Goal: Task Accomplishment & Management: Manage account settings

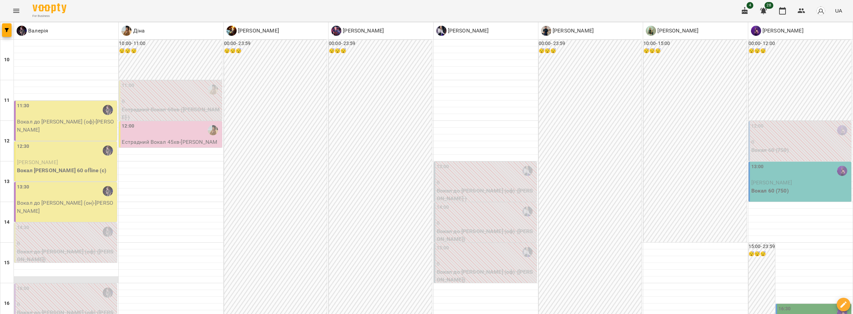
scroll to position [102, 0]
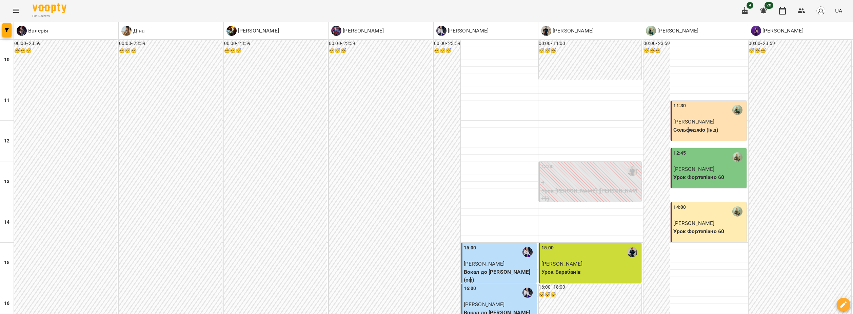
scroll to position [237, 0]
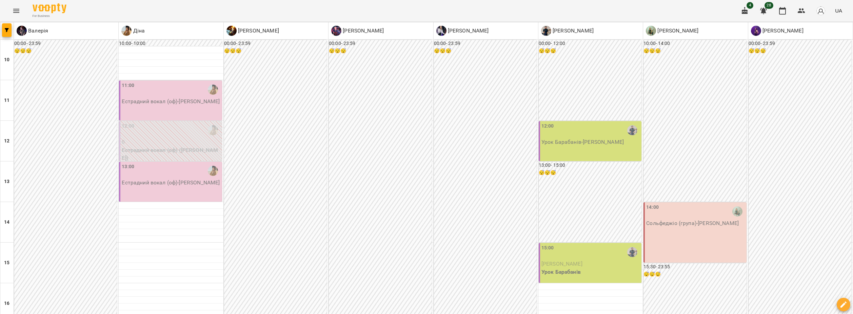
click at [617, 141] on p "Урок Барабанів - [PERSON_NAME]" at bounding box center [590, 142] width 99 height 8
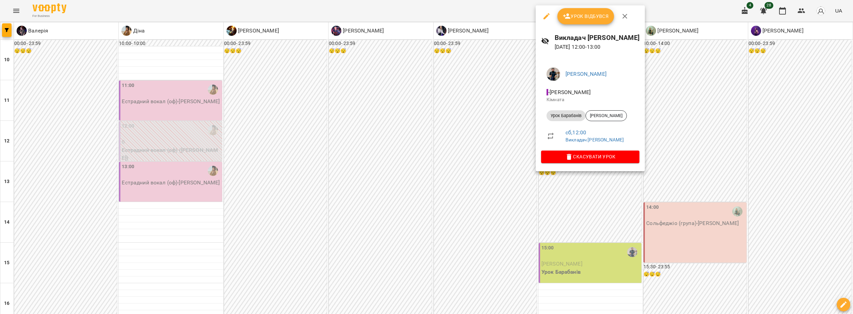
click at [594, 14] on span "Урок відбувся" at bounding box center [585, 16] width 46 height 8
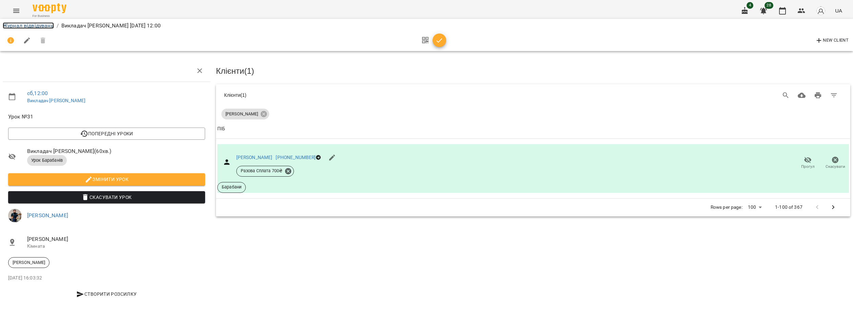
click at [25, 25] on link "Журнал відвідувань" at bounding box center [28, 25] width 51 height 6
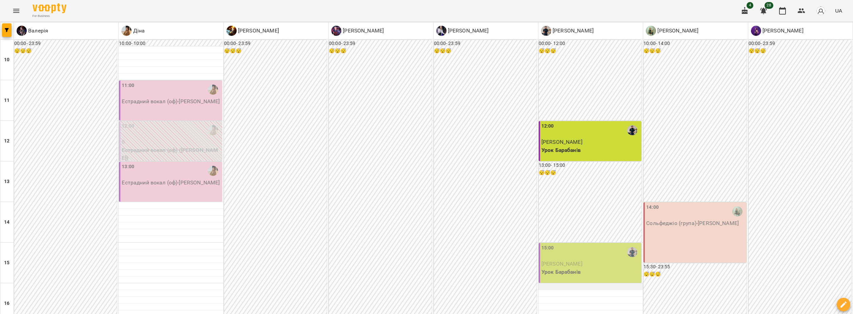
scroll to position [68, 0]
click at [578, 245] on div "15:00" at bounding box center [590, 253] width 99 height 16
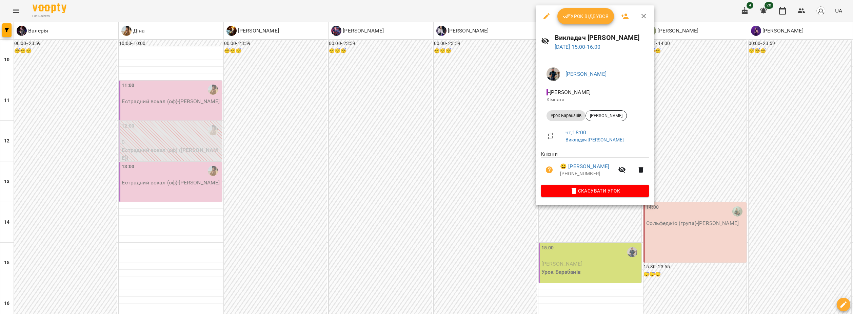
click at [579, 18] on span "Урок відбувся" at bounding box center [585, 16] width 46 height 8
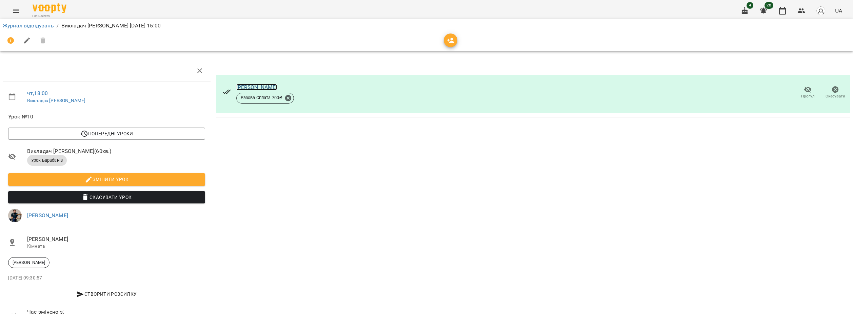
click at [257, 87] on link "[PERSON_NAME]" at bounding box center [256, 87] width 41 height 6
click at [19, 21] on div "Журнал відвідувань / Викладач [PERSON_NAME] [DATE] 15:00" at bounding box center [426, 25] width 850 height 11
click at [22, 24] on link "Журнал відвідувань" at bounding box center [28, 25] width 51 height 6
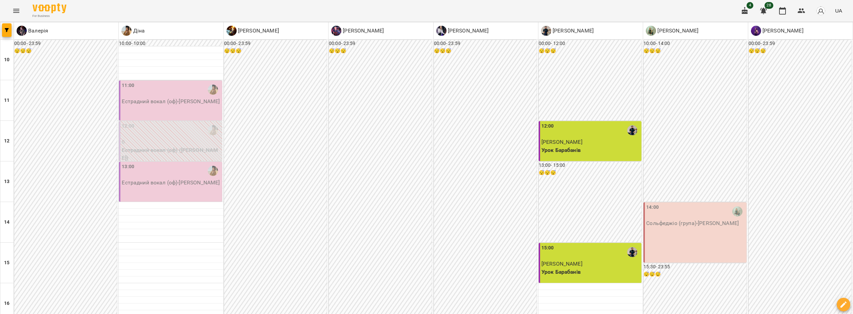
type input "**********"
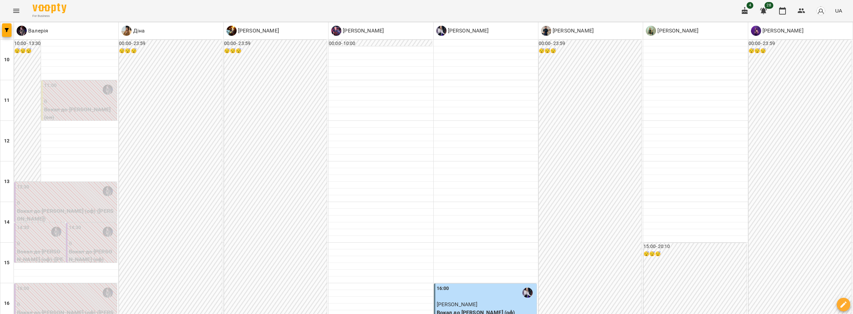
scroll to position [299, 0]
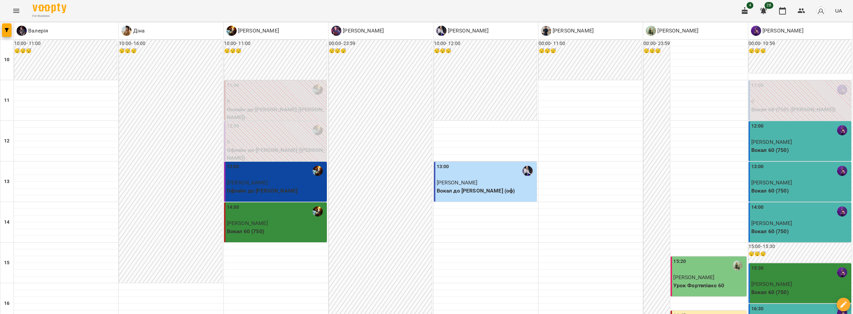
scroll to position [203, 0]
type input "**********"
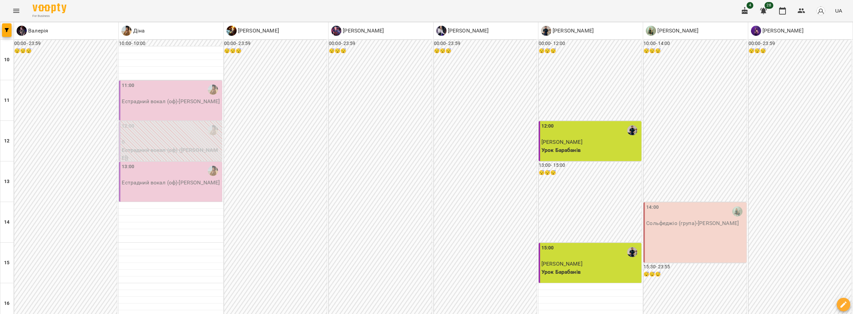
scroll to position [169, 0]
click at [688, 203] on div "14:00 Сольфеджіо (група) - Сольфеджіо Сб" at bounding box center [694, 233] width 103 height 60
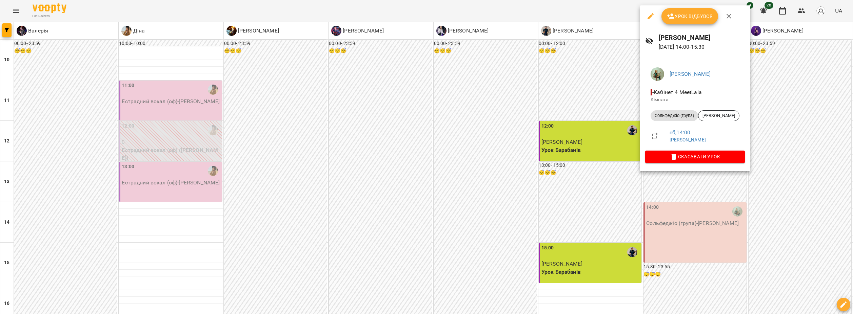
click at [342, 135] on div at bounding box center [426, 157] width 853 height 314
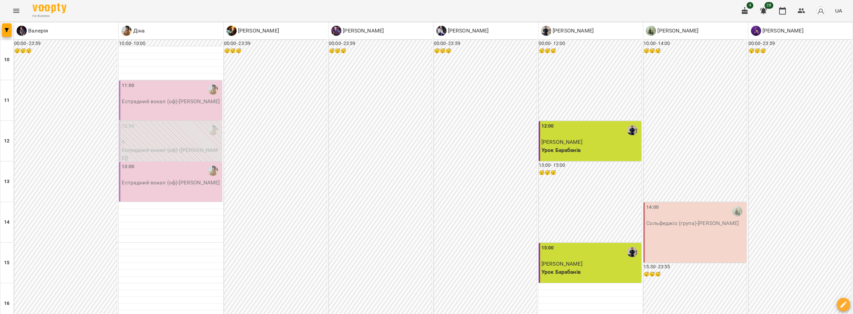
click at [665, 203] on div "14:00 Сольфеджіо (група) - Сольфеджіо Сб" at bounding box center [694, 233] width 103 height 60
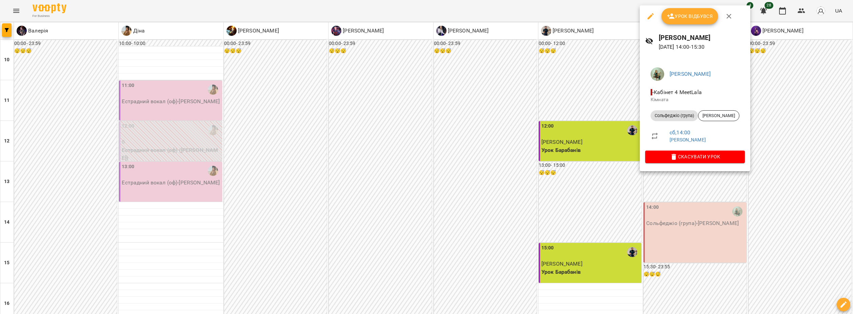
click at [684, 19] on span "Урок відбувся" at bounding box center [690, 16] width 46 height 8
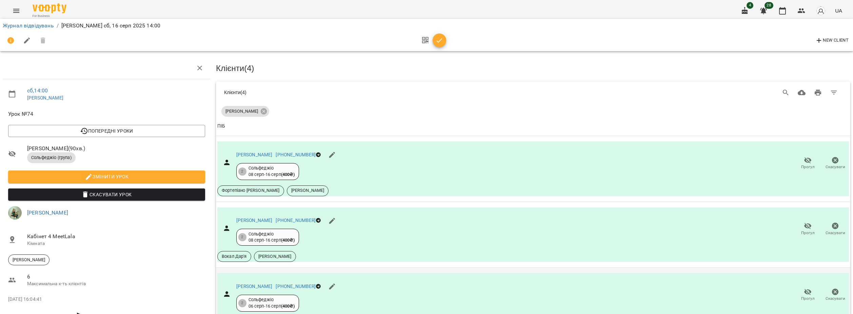
scroll to position [116, 0]
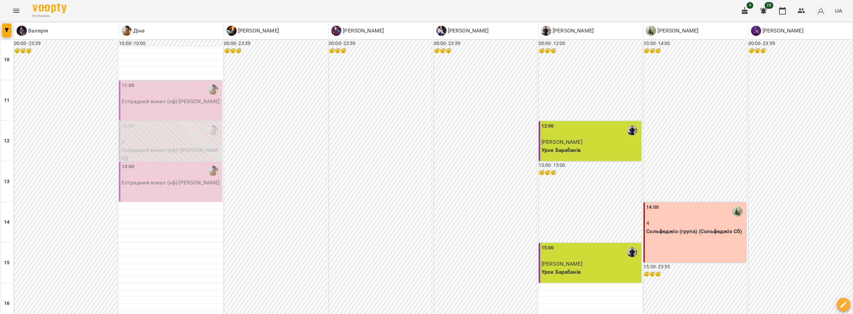
scroll to position [34, 0]
click at [592, 245] on div "15:00" at bounding box center [590, 253] width 99 height 16
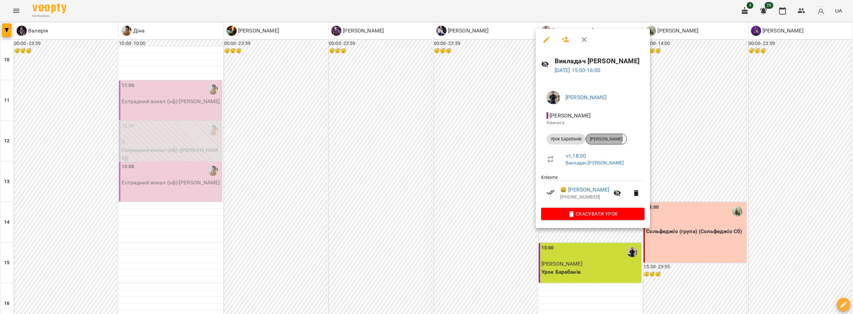
click at [601, 138] on span "[PERSON_NAME]" at bounding box center [606, 139] width 41 height 6
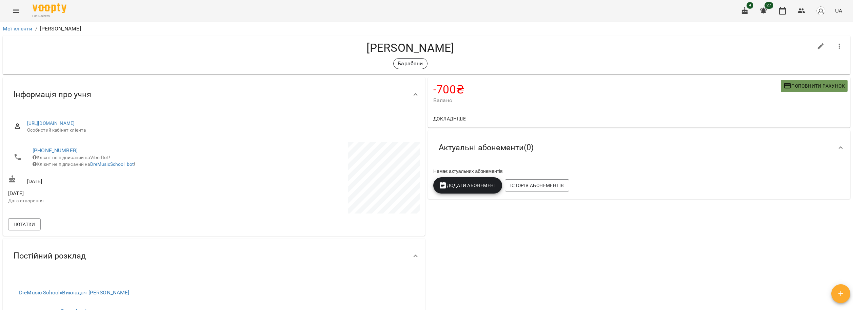
click at [809, 83] on span "Поповнити рахунок" at bounding box center [813, 86] width 61 height 8
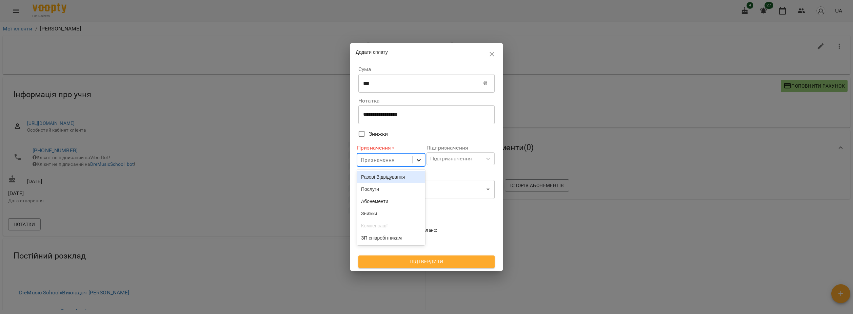
click at [415, 160] on icon at bounding box center [418, 160] width 7 height 7
click at [391, 178] on div "Разові Відвідування" at bounding box center [391, 177] width 68 height 12
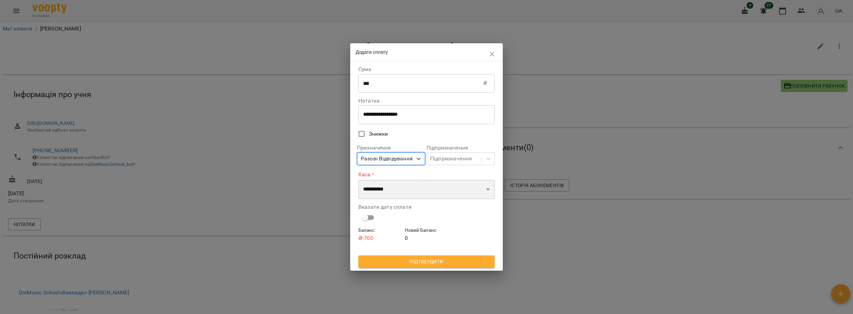
click at [405, 192] on select "**********" at bounding box center [426, 189] width 136 height 19
select select "****"
click at [358, 180] on select "**********" at bounding box center [426, 189] width 136 height 19
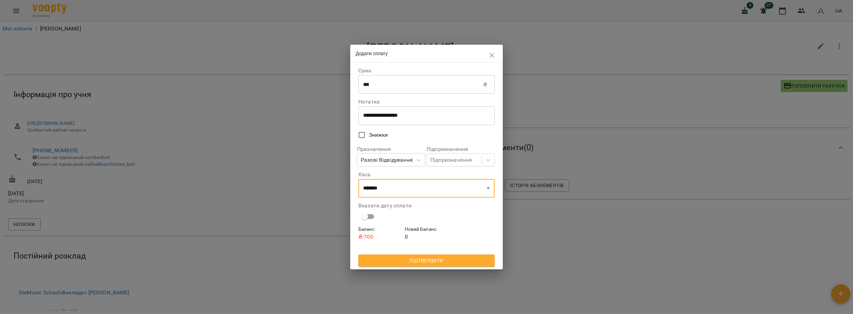
click at [430, 261] on span "Підтвердити" at bounding box center [426, 261] width 125 height 8
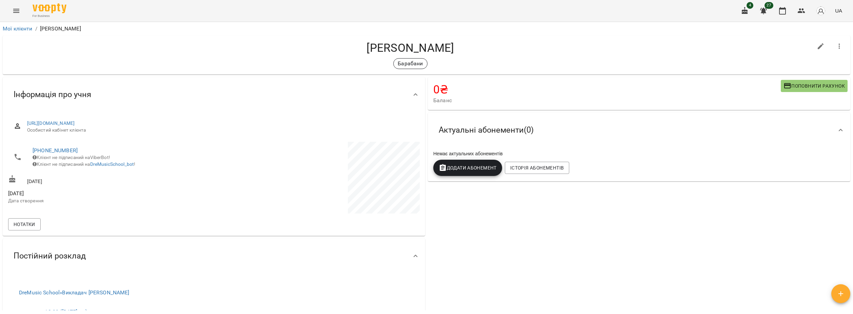
click at [15, 13] on icon "Menu" at bounding box center [16, 11] width 8 height 8
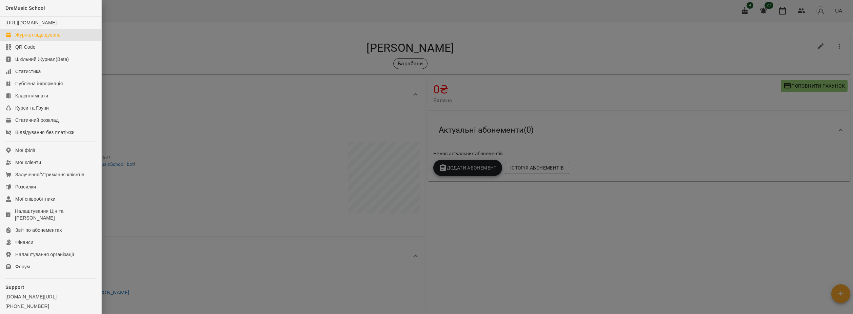
click at [52, 38] on div "Журнал відвідувань" at bounding box center [37, 35] width 45 height 7
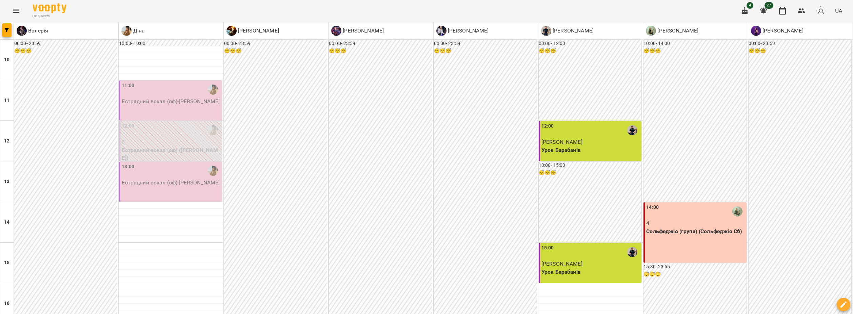
click at [179, 92] on div "11:00" at bounding box center [171, 90] width 99 height 16
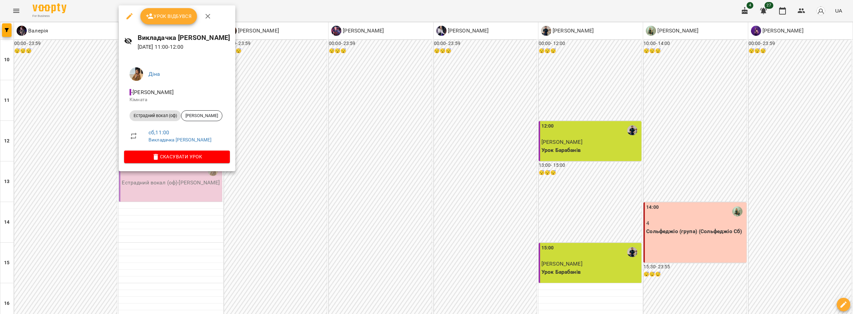
click at [165, 16] on span "Урок відбувся" at bounding box center [169, 16] width 46 height 8
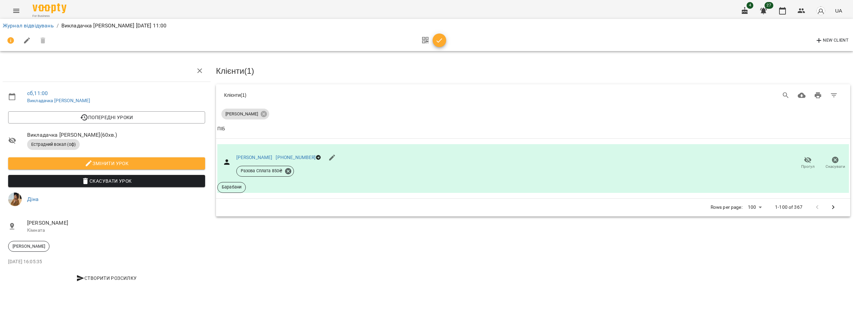
click at [27, 29] on li "Журнал відвідувань" at bounding box center [28, 26] width 51 height 8
click at [27, 26] on link "Журнал відвідувань" at bounding box center [28, 25] width 51 height 6
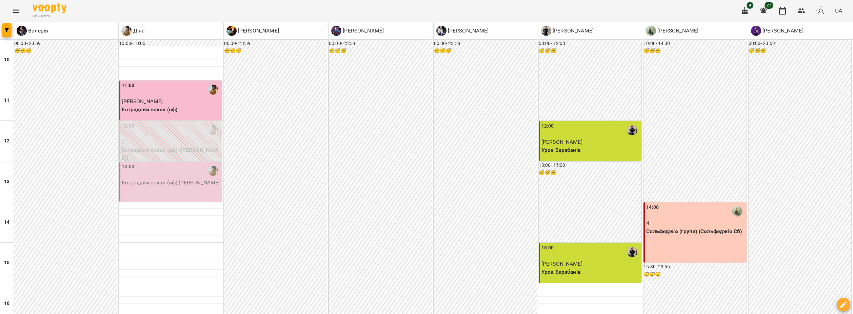
click at [183, 187] on p "Естрадний вокал (оф) - [PERSON_NAME]" at bounding box center [171, 183] width 99 height 8
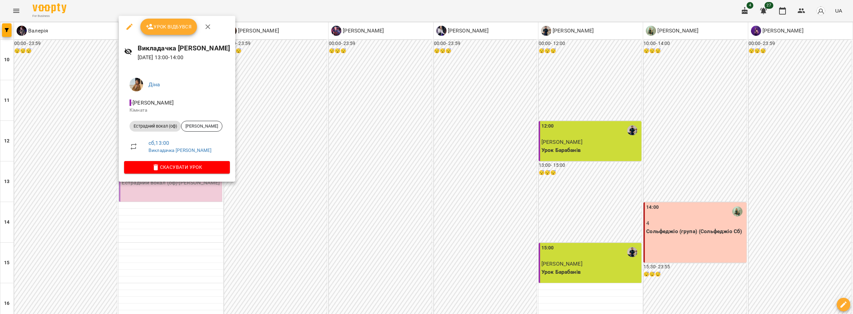
click at [214, 252] on div at bounding box center [426, 157] width 853 height 314
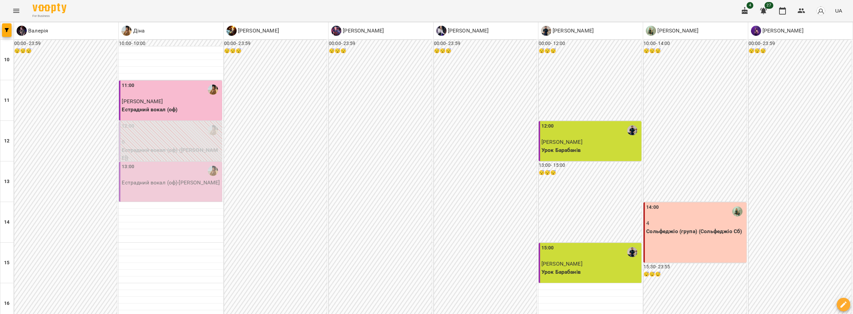
click at [190, 187] on p "Естрадний вокал (оф) - [PERSON_NAME]" at bounding box center [171, 183] width 99 height 8
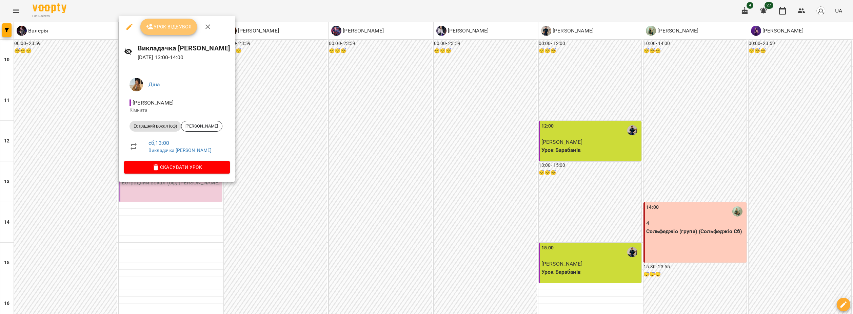
click at [162, 27] on span "Урок відбувся" at bounding box center [169, 27] width 46 height 8
